Goal: Information Seeking & Learning: Find contact information

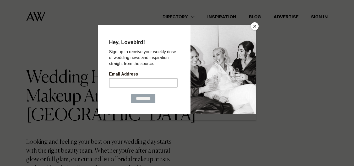
click at [254, 24] on button "Close" at bounding box center [255, 26] width 8 height 8
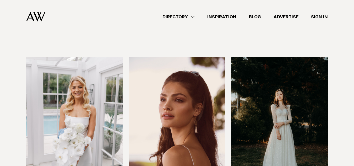
scroll to position [201, 0]
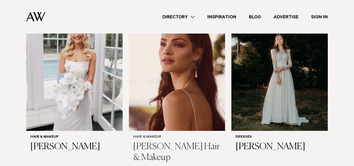
click at [187, 142] on h3 "[PERSON_NAME] Hair & Makeup" at bounding box center [177, 153] width 88 height 22
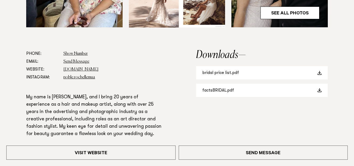
scroll to position [292, 0]
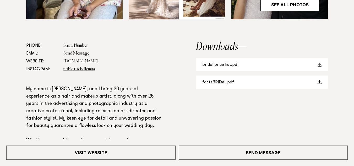
click at [233, 65] on link "bridal price list.pdf" at bounding box center [262, 64] width 132 height 13
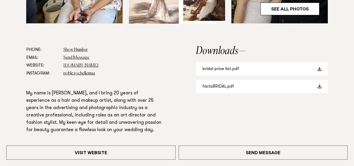
scroll to position [297, 0]
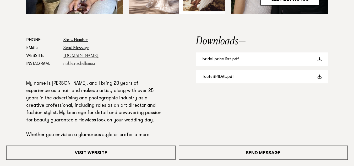
click at [81, 63] on link "noble.rochellemua" at bounding box center [79, 64] width 32 height 4
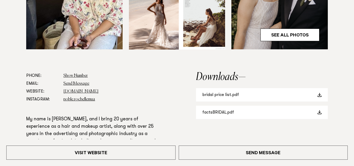
scroll to position [290, 0]
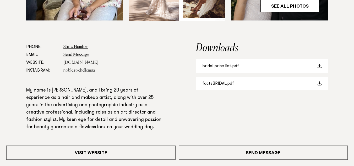
click at [79, 71] on link "noble.rochellemua" at bounding box center [79, 70] width 32 height 4
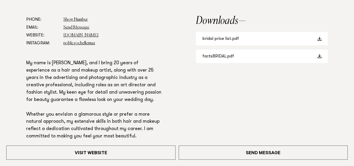
scroll to position [343, 0]
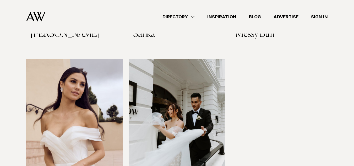
scroll to position [1207, 0]
